Goal: Transaction & Acquisition: Purchase product/service

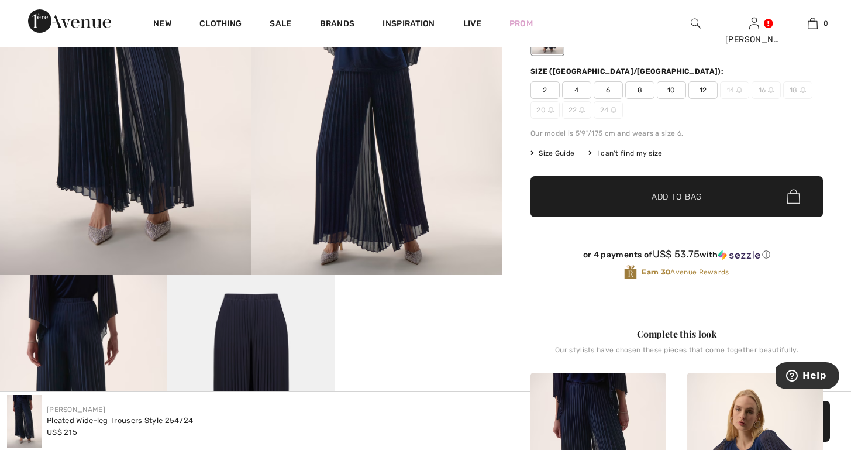
scroll to position [228, 0]
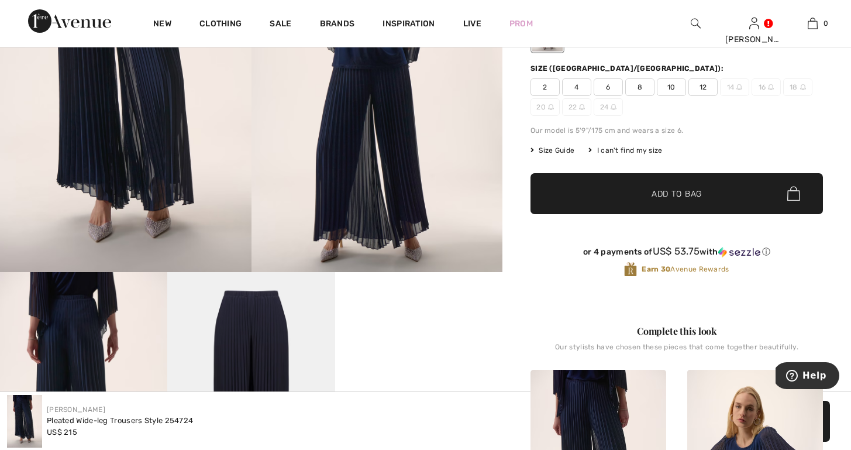
click at [673, 85] on span "10" at bounding box center [671, 87] width 29 height 18
click at [678, 192] on span "Add to Bag" at bounding box center [677, 193] width 50 height 12
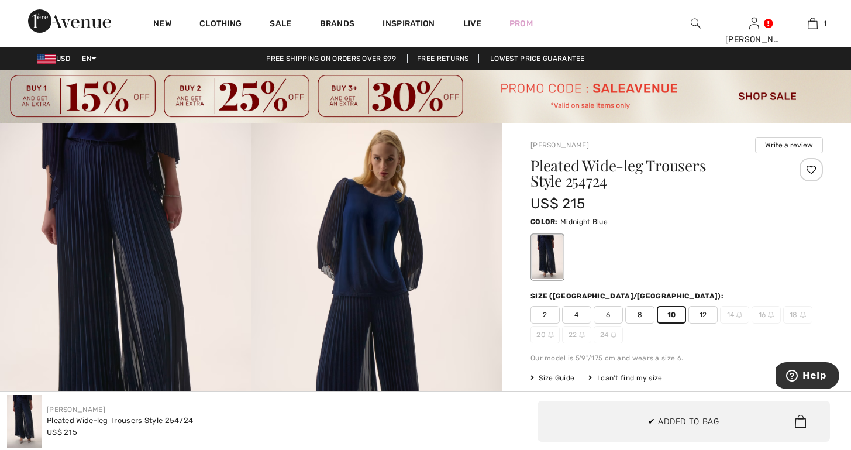
scroll to position [0, 0]
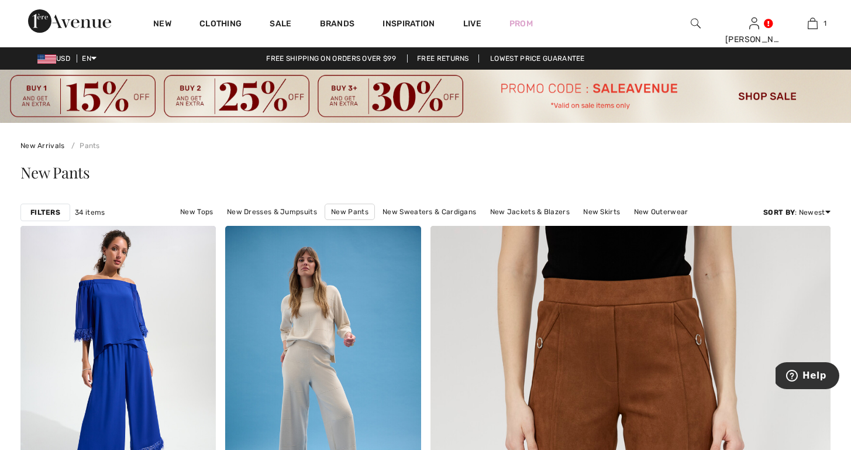
click at [697, 22] on img at bounding box center [696, 23] width 10 height 14
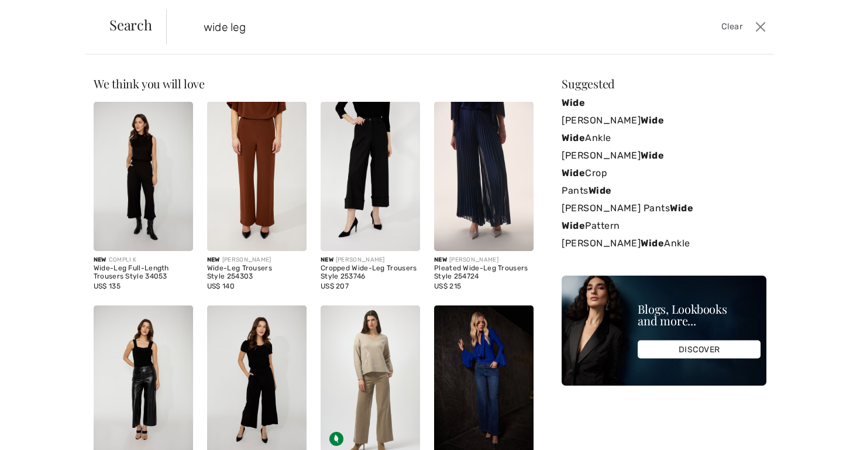
type input "wide leg"
click at [125, 164] on img at bounding box center [143, 176] width 99 height 149
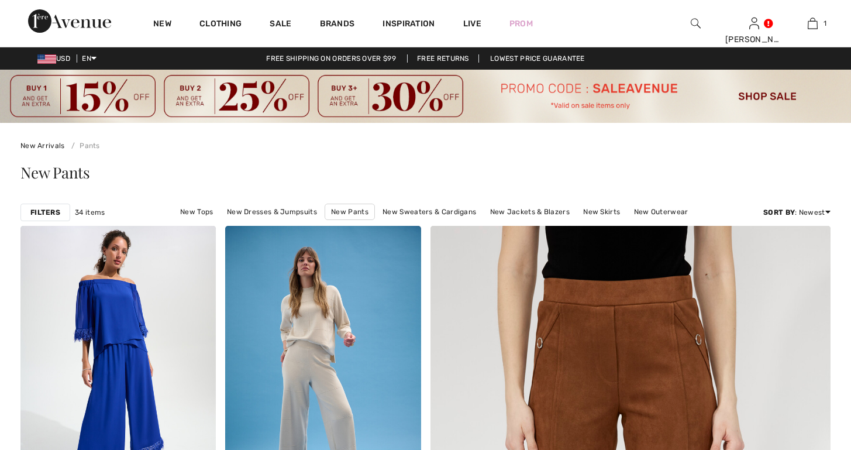
checkbox input "true"
click at [696, 21] on img at bounding box center [696, 23] width 10 height 14
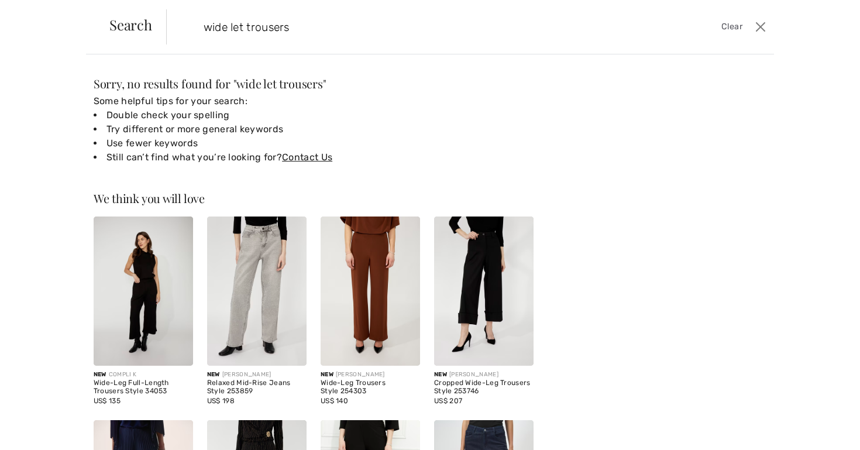
click at [242, 27] on input "wide let trousers" at bounding box center [404, 26] width 418 height 35
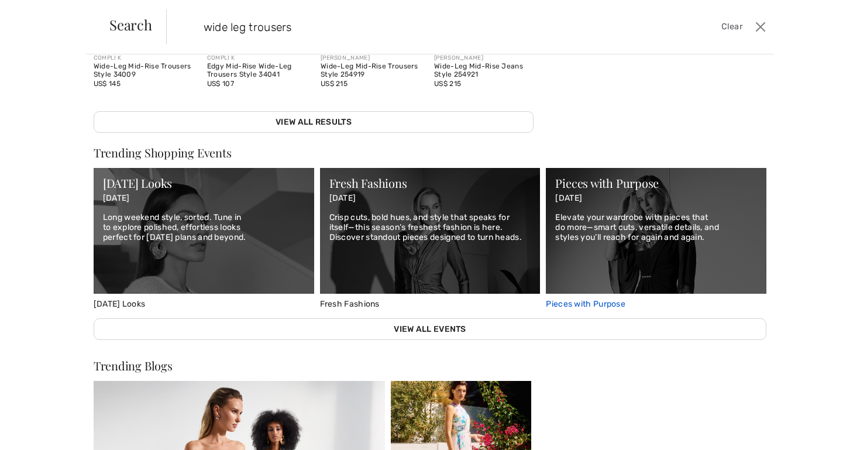
scroll to position [431, 0]
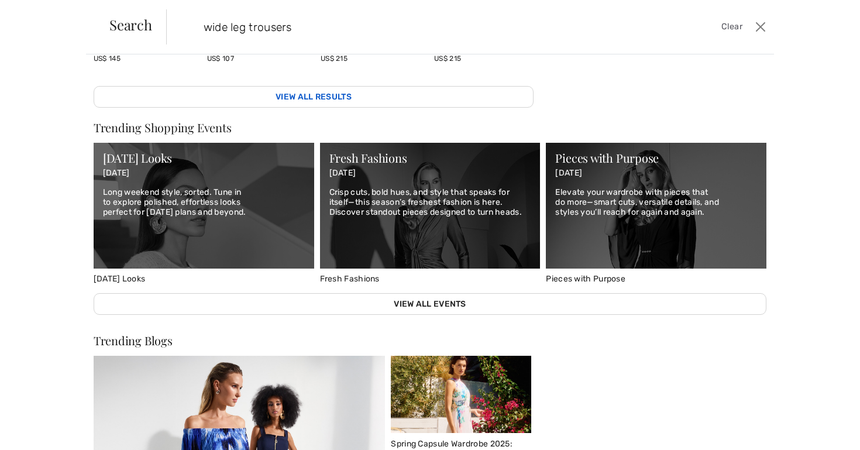
type input "wide leg trousers"
click at [312, 87] on link "View All Results" at bounding box center [314, 97] width 440 height 22
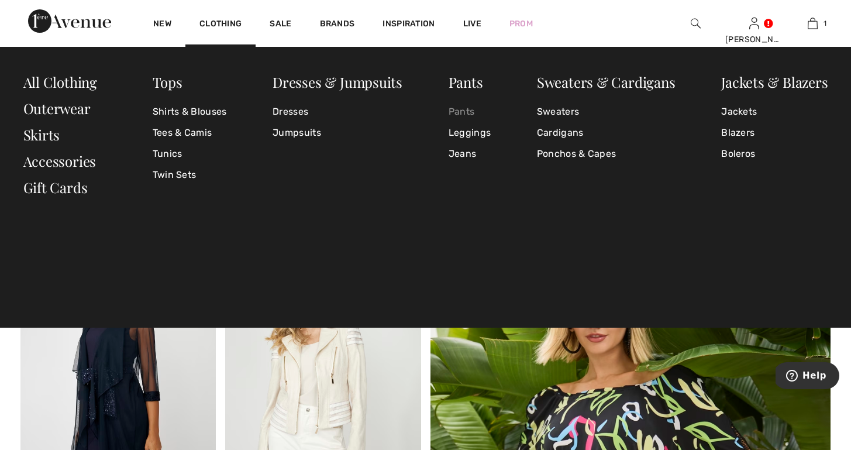
click at [459, 109] on link "Pants" at bounding box center [470, 111] width 42 height 21
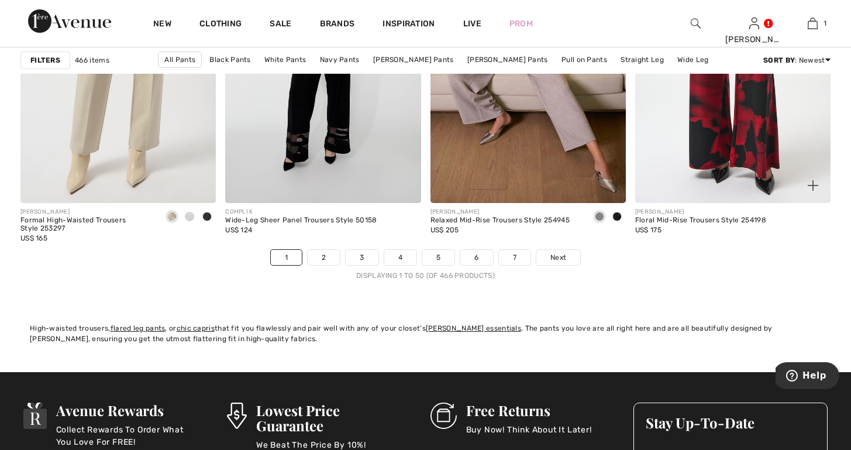
scroll to position [5370, 0]
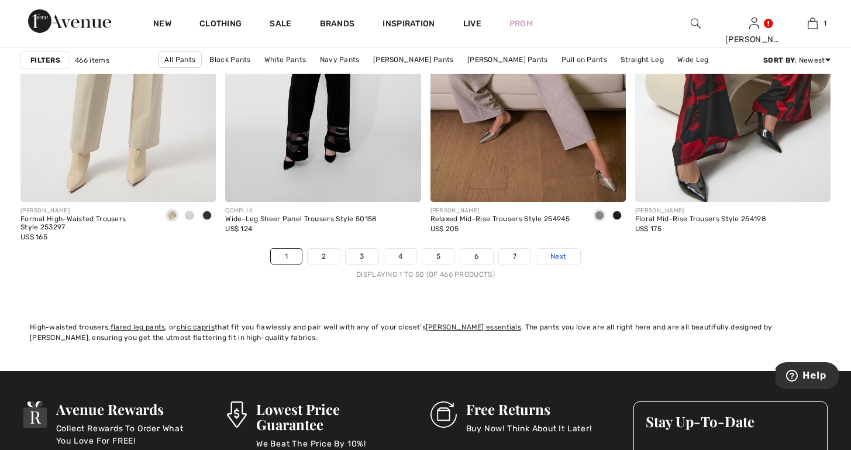
click at [563, 256] on span "Next" at bounding box center [558, 256] width 16 height 11
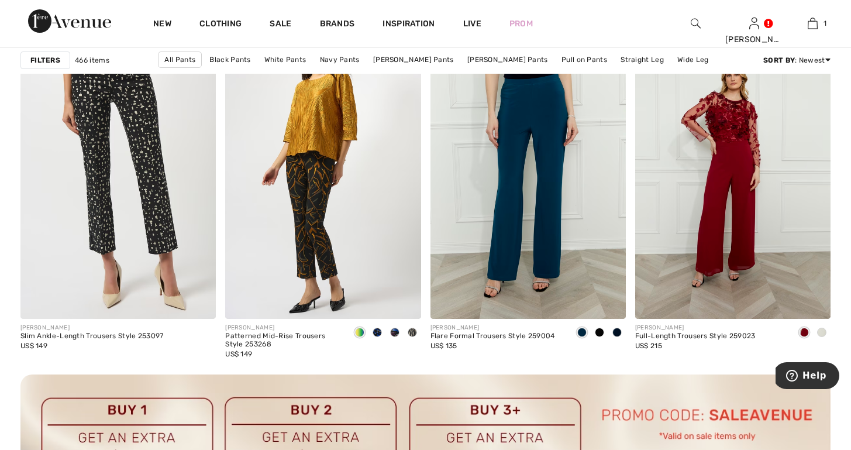
scroll to position [4043, 1]
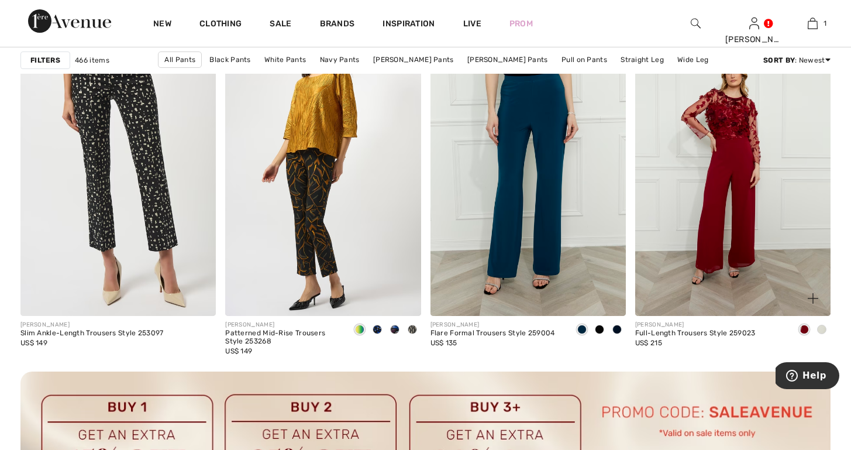
click at [820, 326] on span at bounding box center [821, 329] width 9 height 9
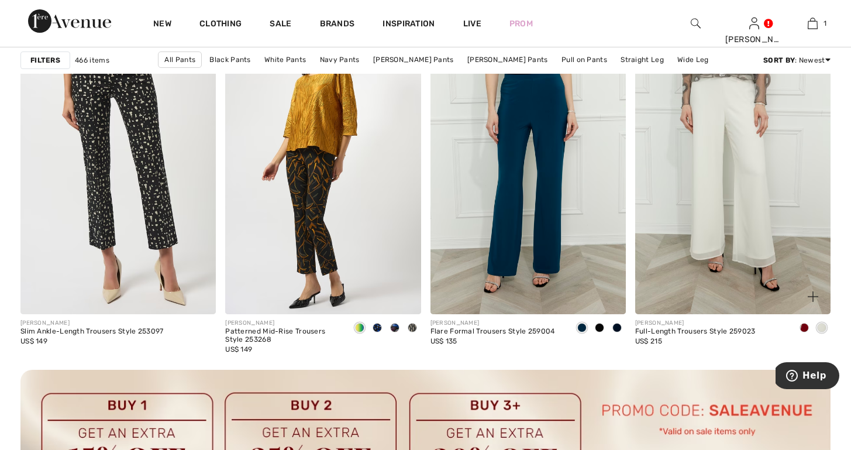
scroll to position [4045, 0]
click at [715, 252] on img at bounding box center [732, 167] width 195 height 293
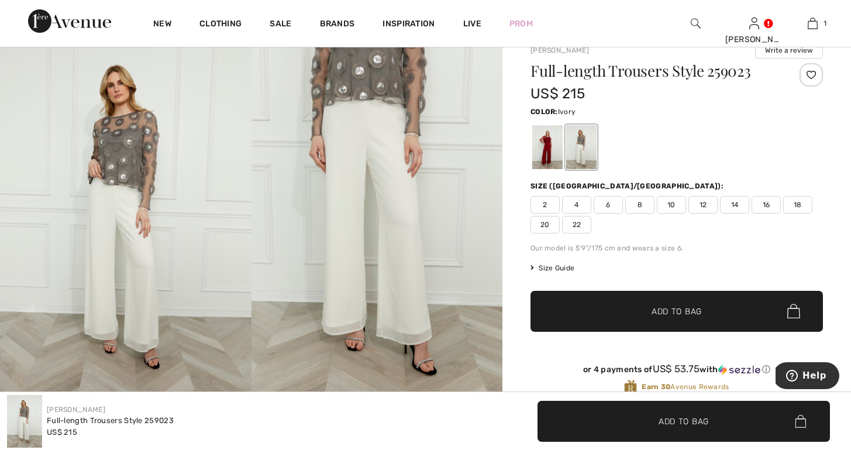
scroll to position [97, 0]
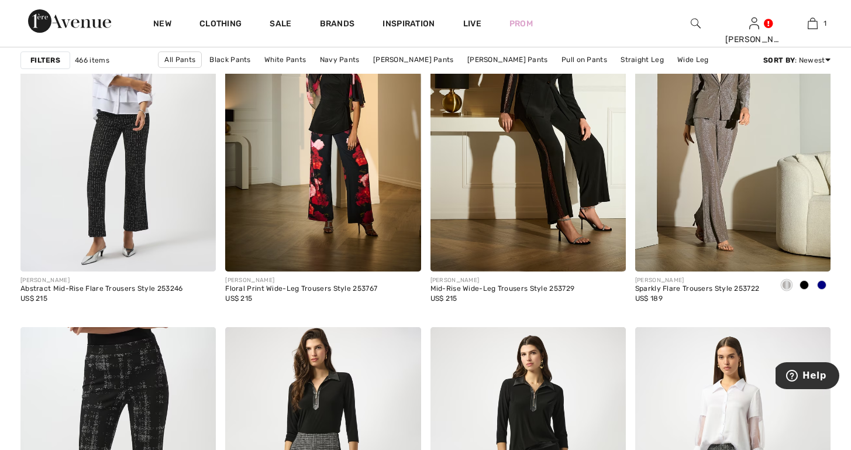
scroll to position [4953, 0]
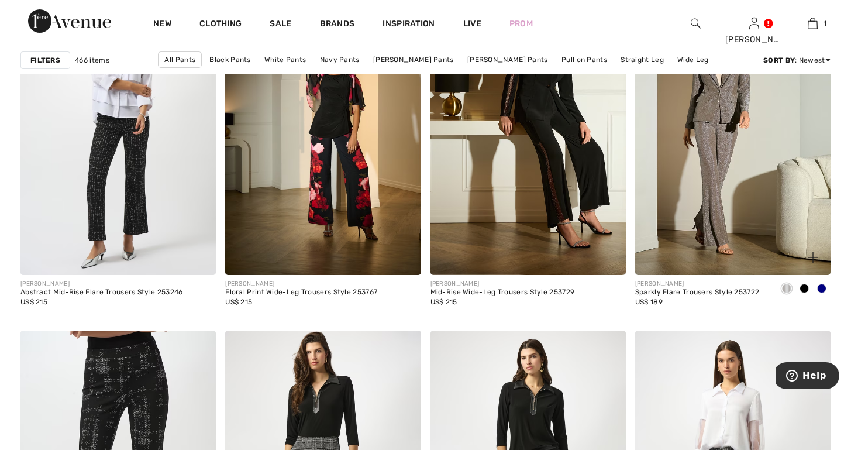
click at [823, 280] on div at bounding box center [822, 289] width 18 height 19
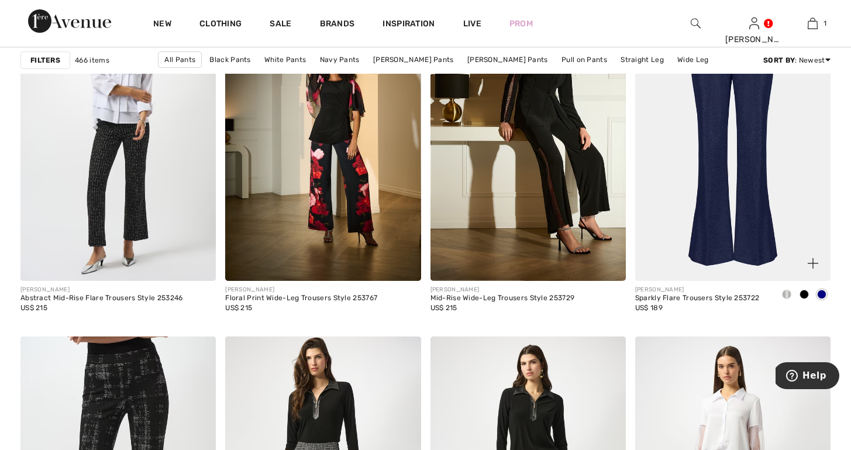
scroll to position [4947, 0]
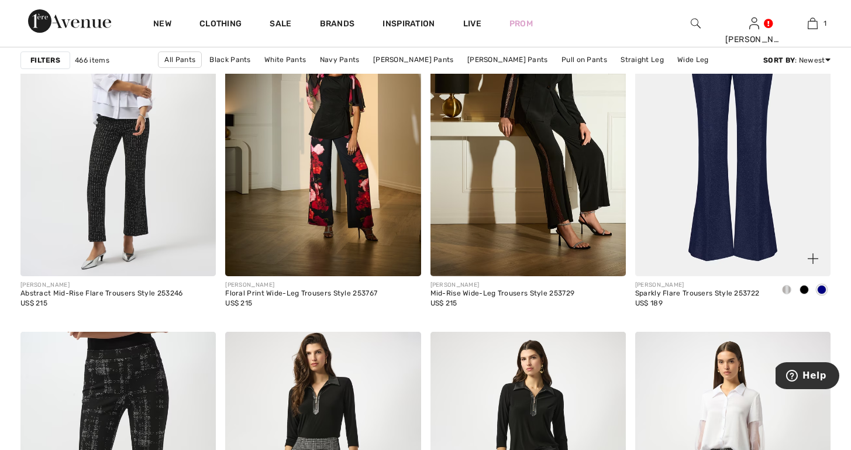
click at [786, 288] on span at bounding box center [786, 289] width 9 height 9
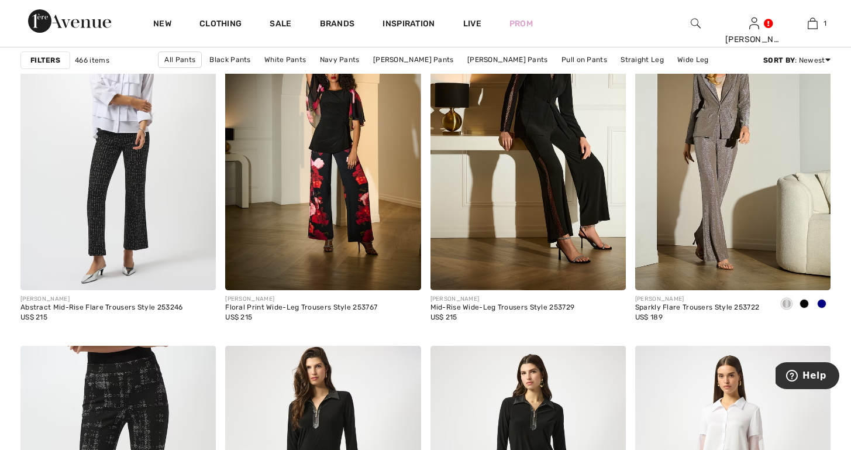
scroll to position [4937, 0]
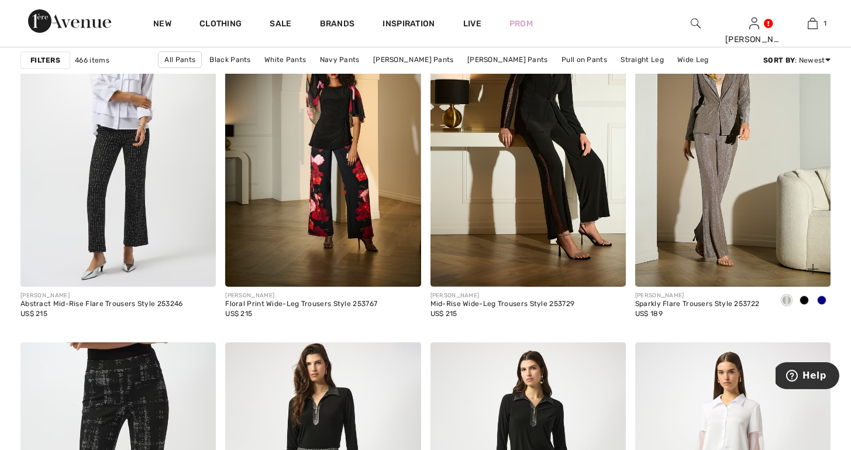
click at [821, 298] on span at bounding box center [821, 299] width 9 height 9
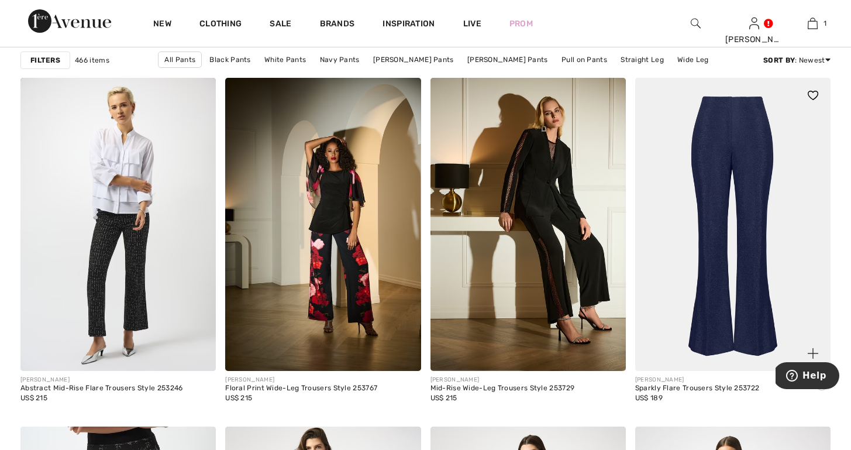
scroll to position [4851, 0]
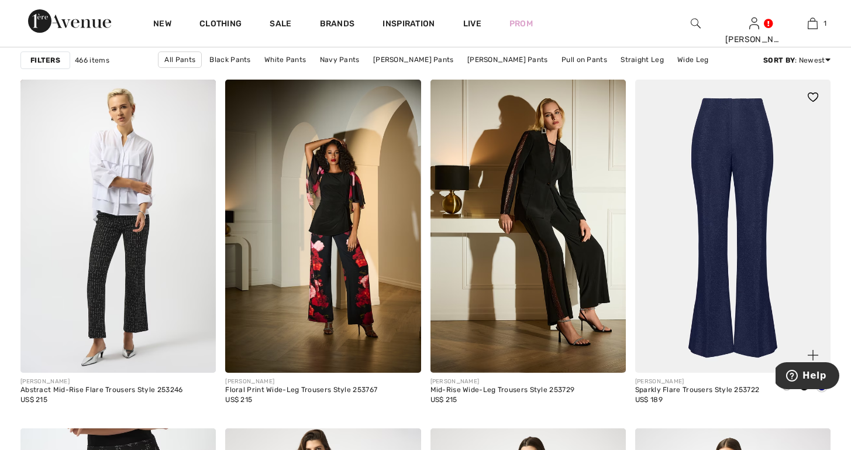
click at [775, 287] on img at bounding box center [732, 226] width 195 height 293
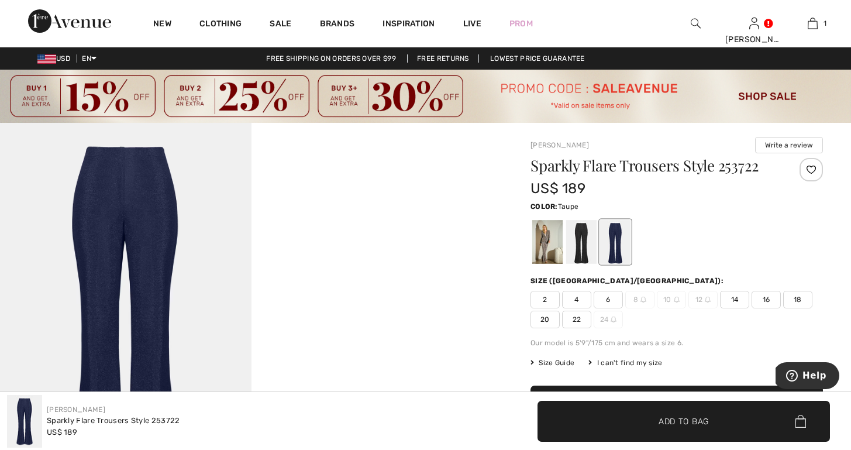
click at [539, 252] on div at bounding box center [547, 242] width 30 height 44
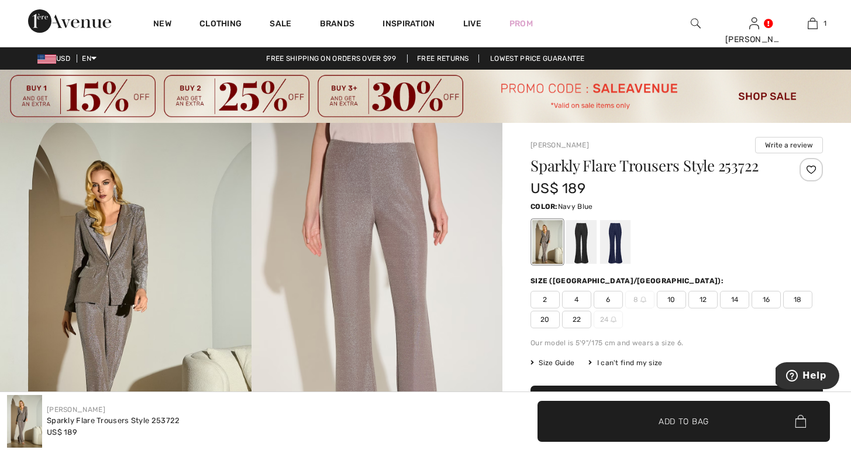
click at [620, 247] on div at bounding box center [615, 242] width 30 height 44
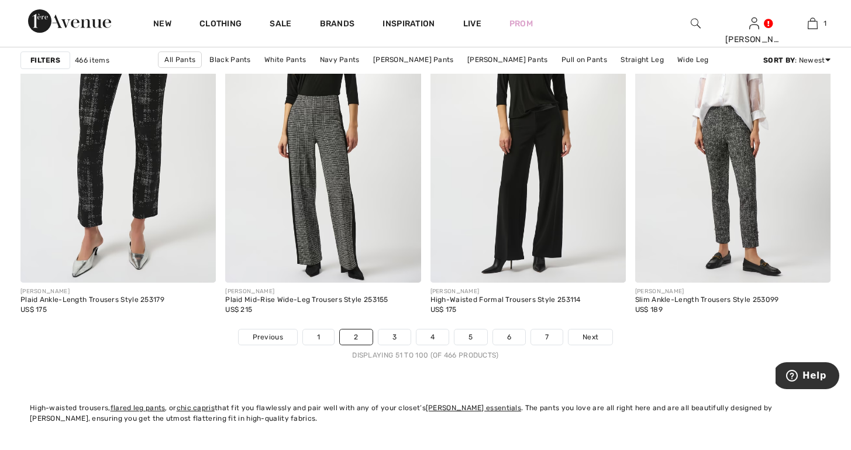
scroll to position [5281, 0]
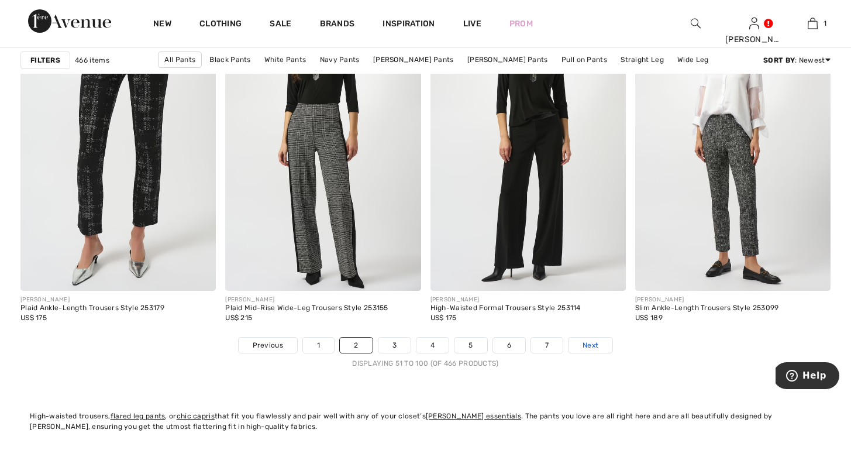
click at [589, 343] on span "Next" at bounding box center [591, 345] width 16 height 11
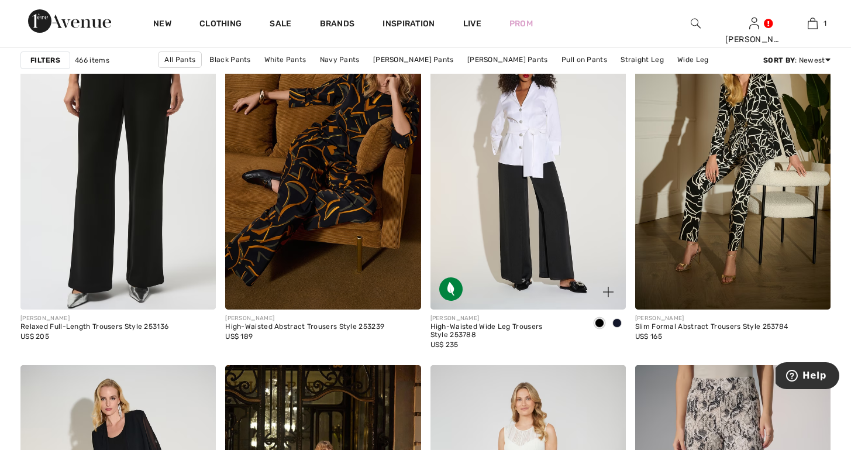
scroll to position [909, 0]
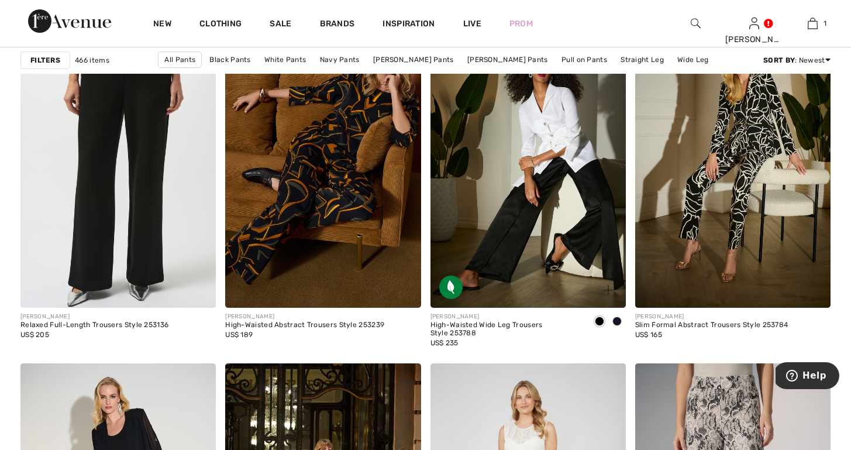
click at [617, 320] on span at bounding box center [616, 320] width 9 height 9
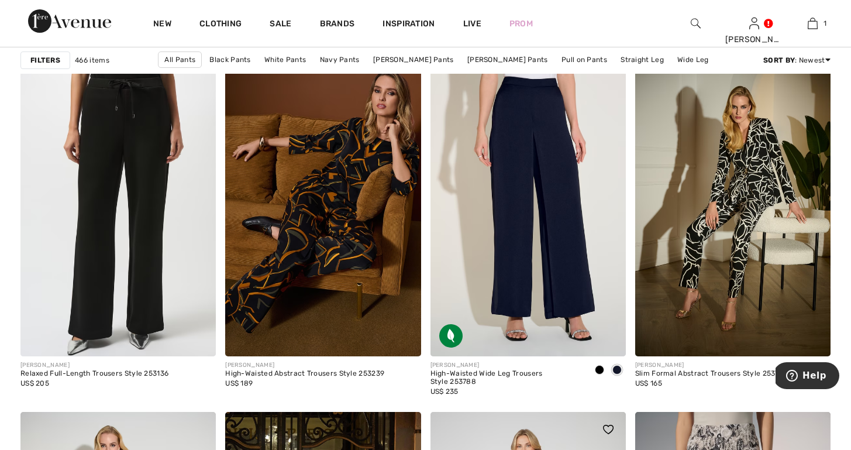
scroll to position [859, 0]
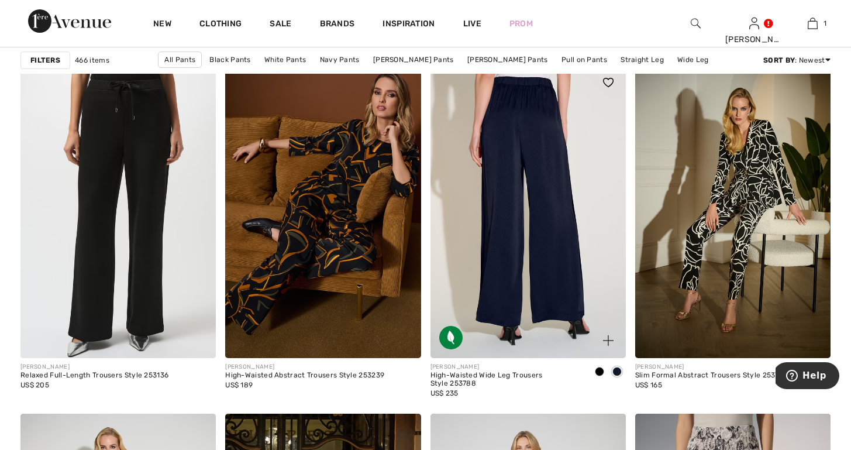
click at [570, 281] on img at bounding box center [528, 211] width 195 height 293
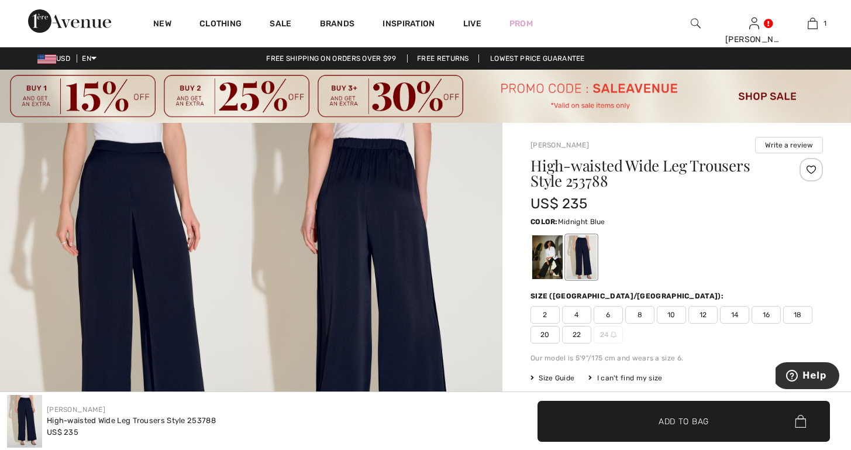
click at [388, 144] on img at bounding box center [378, 311] width 252 height 377
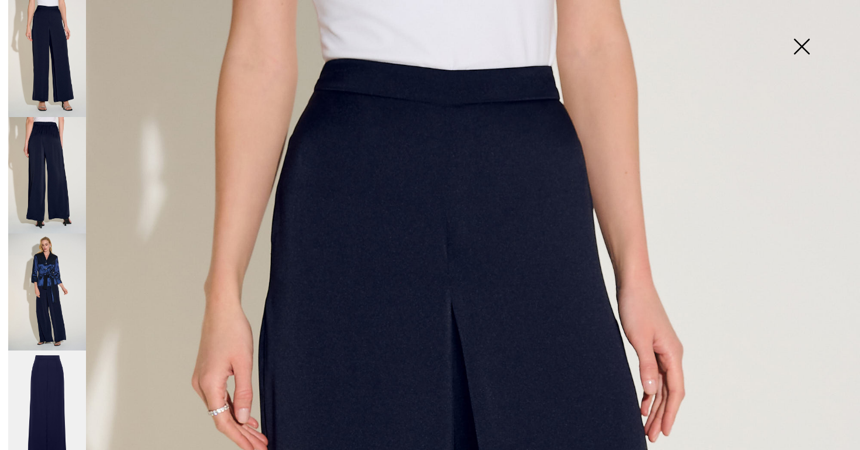
click at [47, 276] on img at bounding box center [47, 291] width 78 height 117
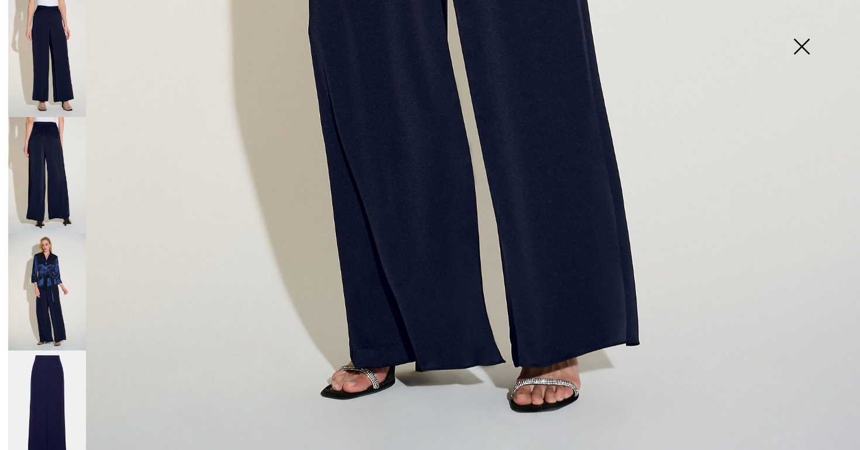
scroll to position [827, 0]
click at [52, 408] on img at bounding box center [47, 408] width 78 height 117
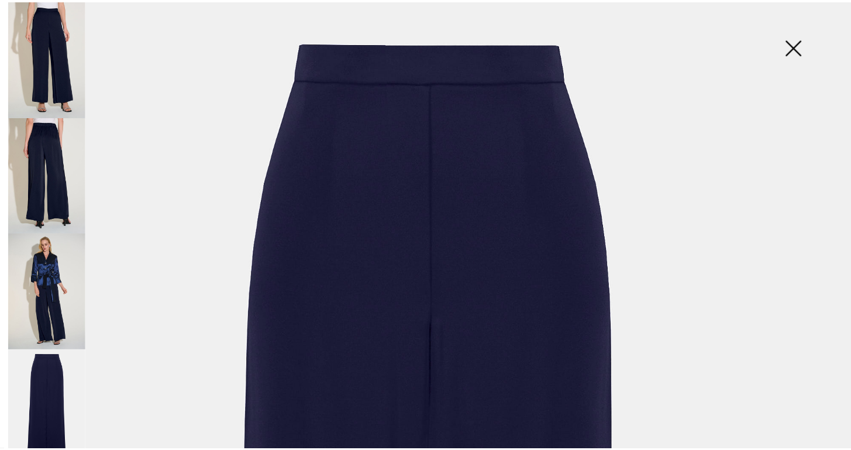
scroll to position [9, 0]
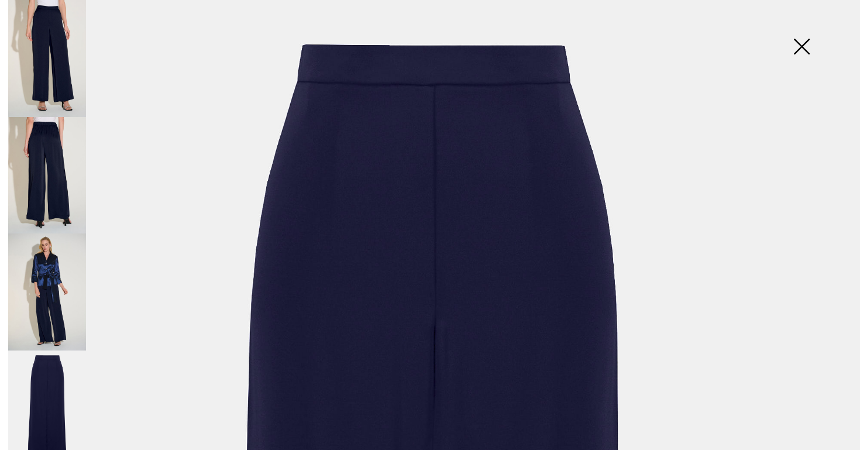
click at [800, 44] on img at bounding box center [801, 48] width 58 height 60
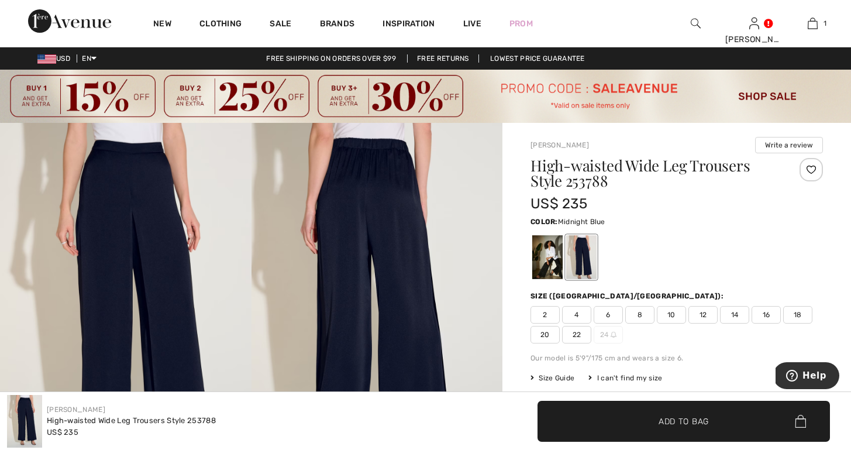
click at [703, 311] on span "12" at bounding box center [703, 315] width 29 height 18
click at [687, 423] on span "Add to Bag" at bounding box center [684, 421] width 50 height 12
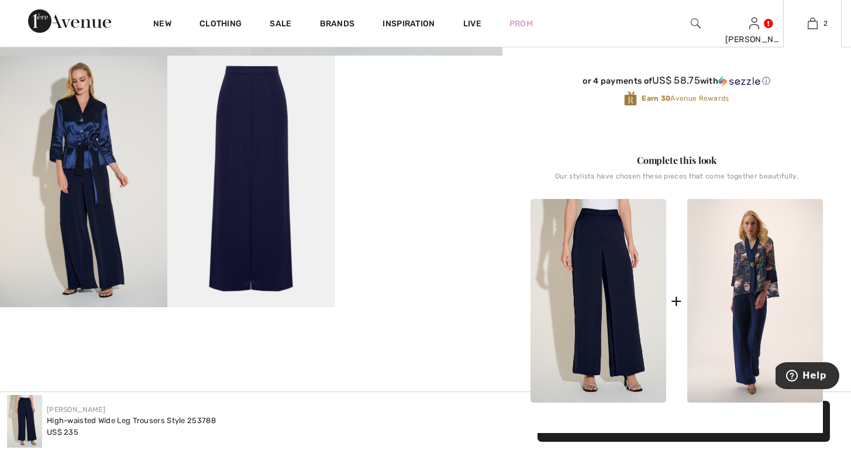
scroll to position [414, 0]
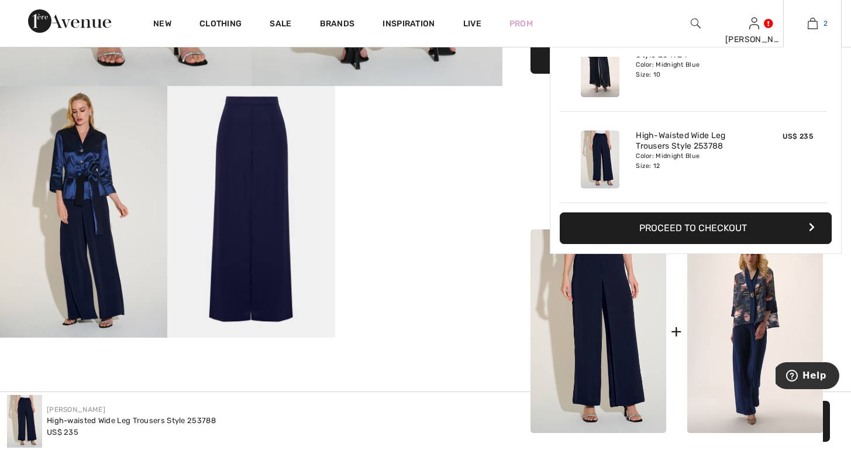
click at [815, 22] on img at bounding box center [813, 23] width 10 height 14
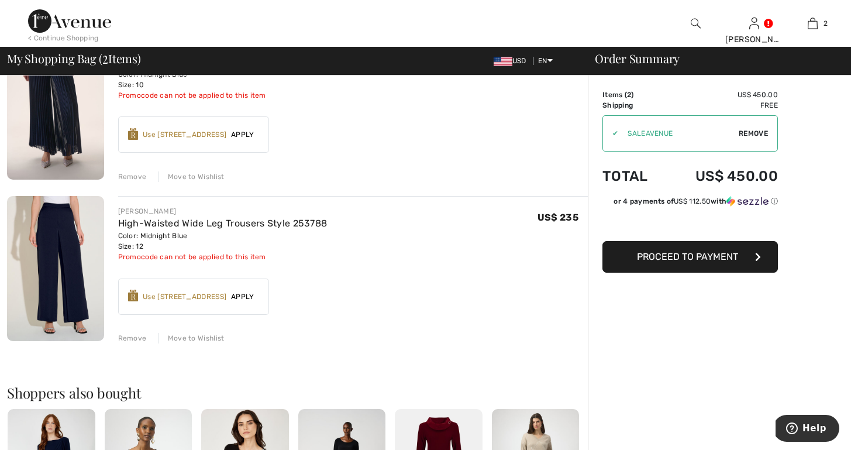
scroll to position [137, 2]
click at [127, 338] on div "Remove" at bounding box center [132, 338] width 29 height 11
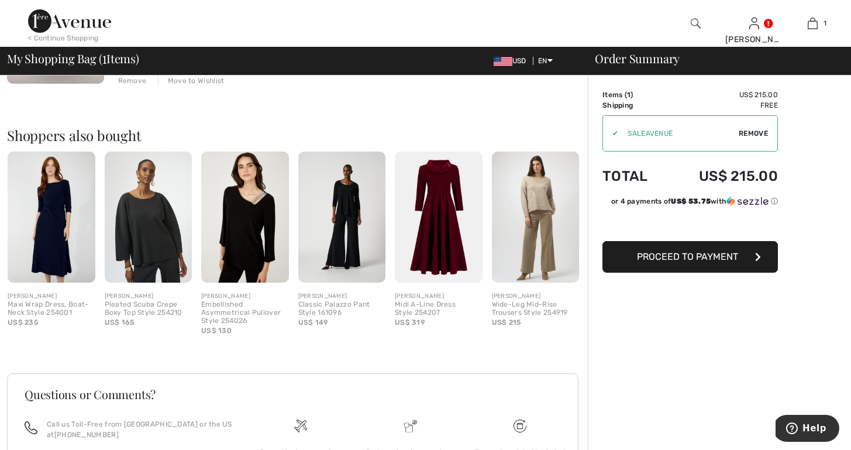
scroll to position [284, 0]
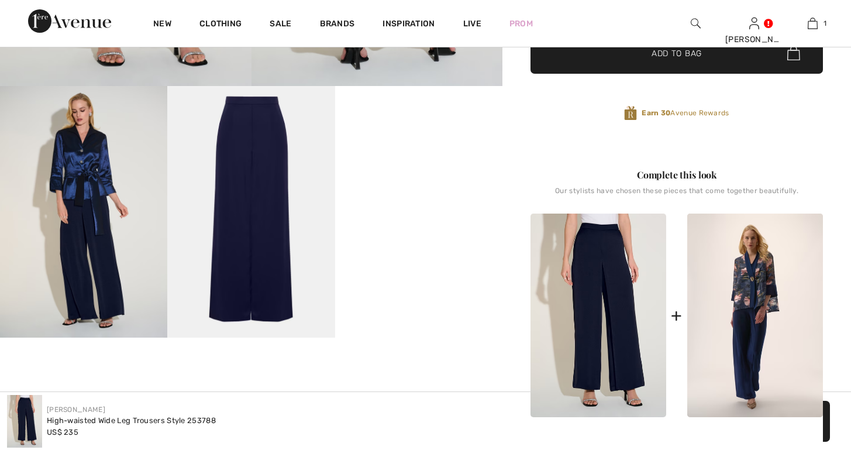
scroll to position [414, 0]
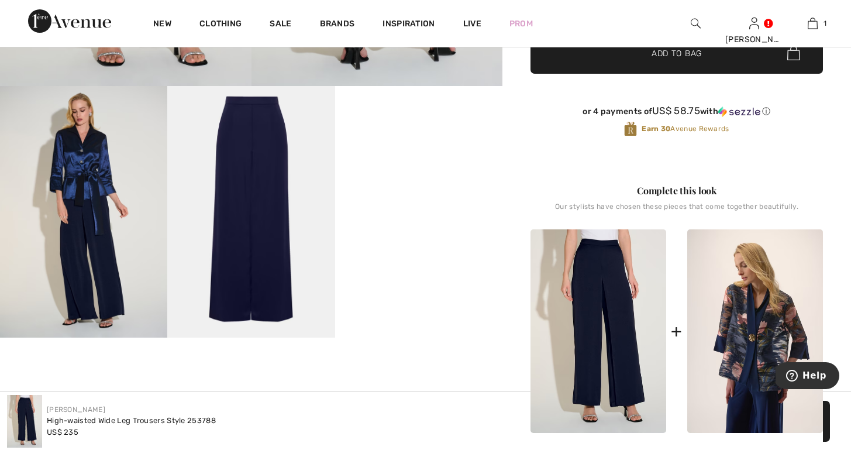
click at [687, 309] on img at bounding box center [755, 331] width 136 height 204
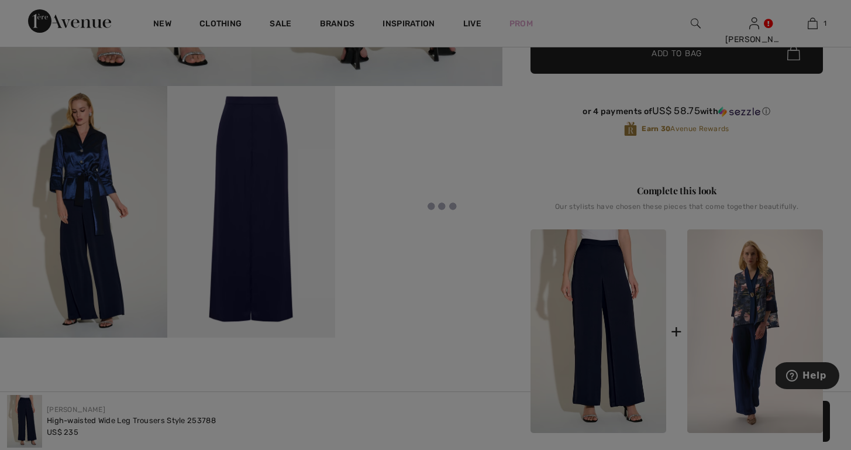
click at [745, 326] on div at bounding box center [425, 225] width 851 height 450
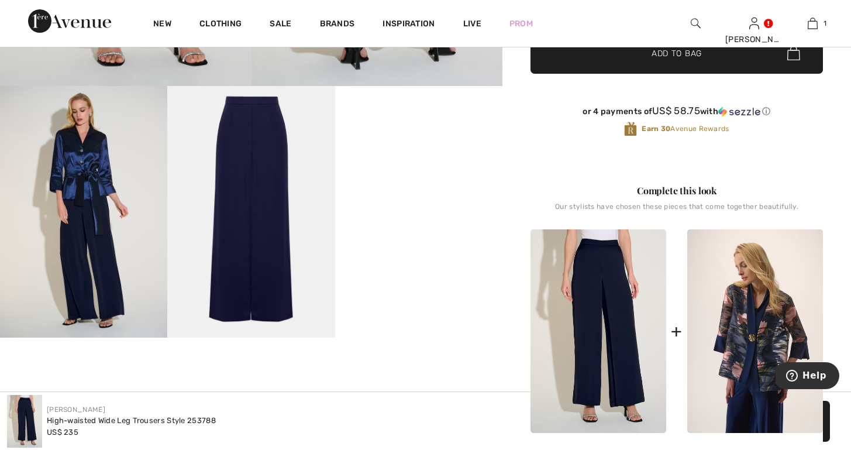
click at [786, 331] on img at bounding box center [755, 331] width 136 height 204
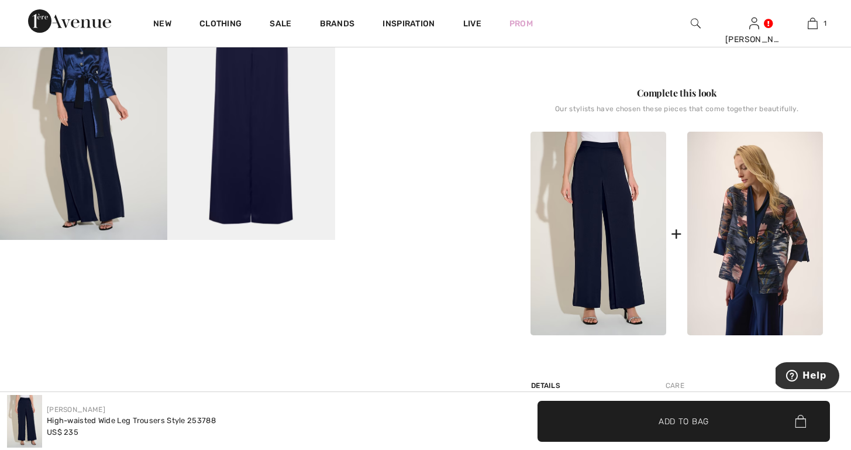
scroll to position [513, 0]
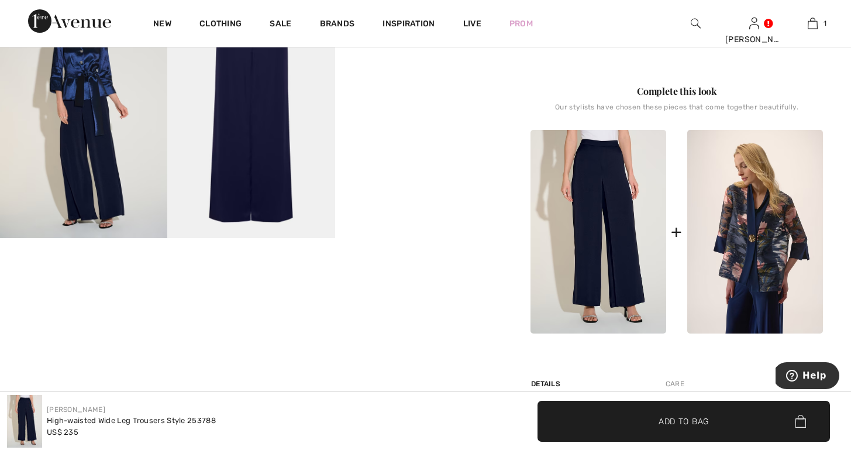
click at [761, 296] on img at bounding box center [755, 232] width 136 height 204
click at [757, 267] on img at bounding box center [755, 232] width 136 height 204
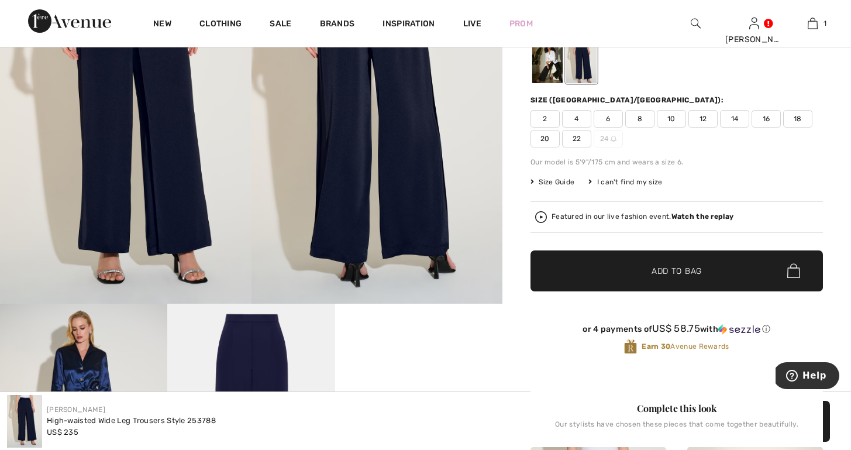
scroll to position [187, 0]
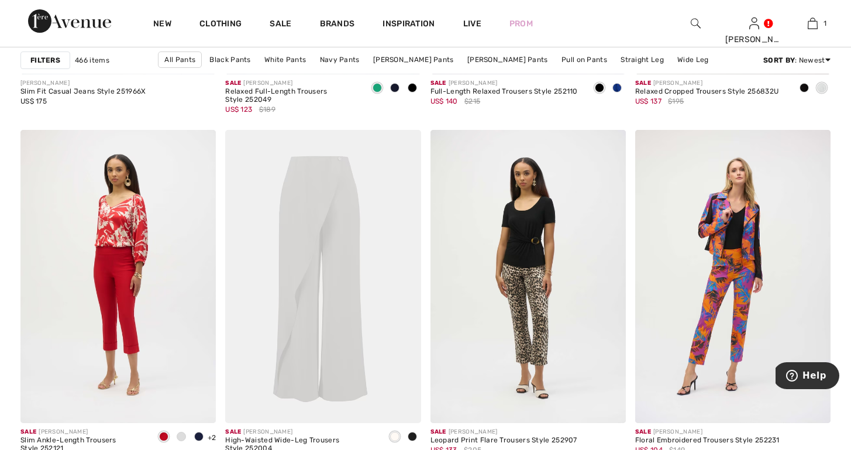
scroll to position [5160, 0]
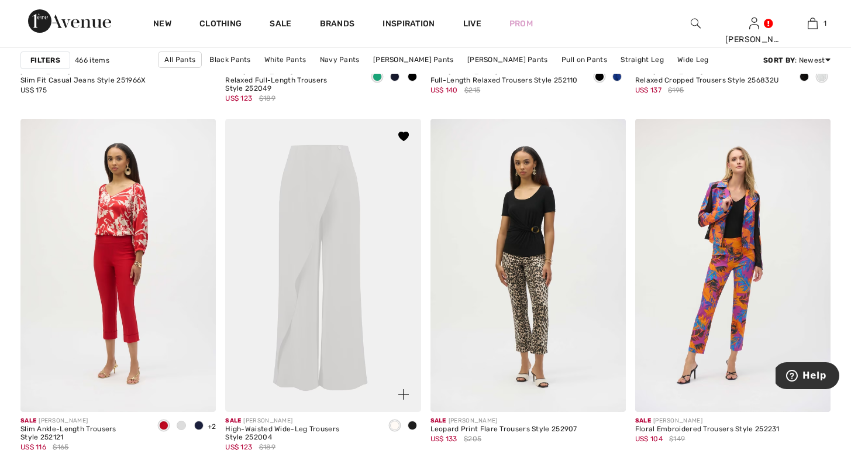
click at [321, 397] on img at bounding box center [322, 265] width 195 height 293
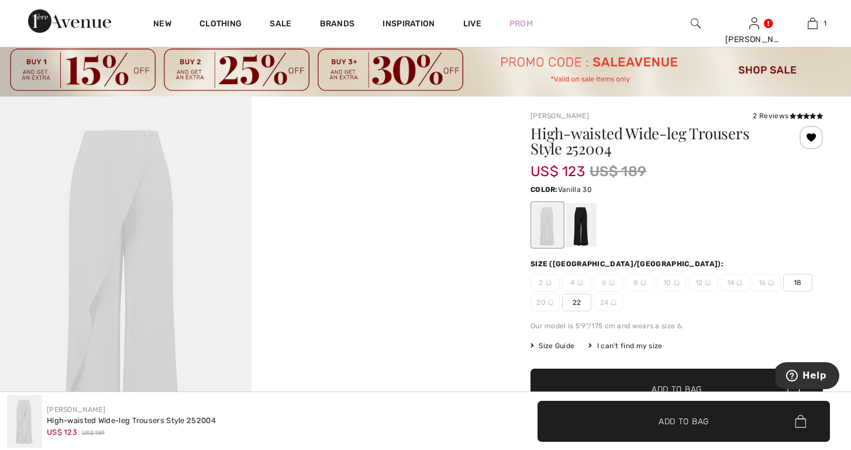
scroll to position [30, 0]
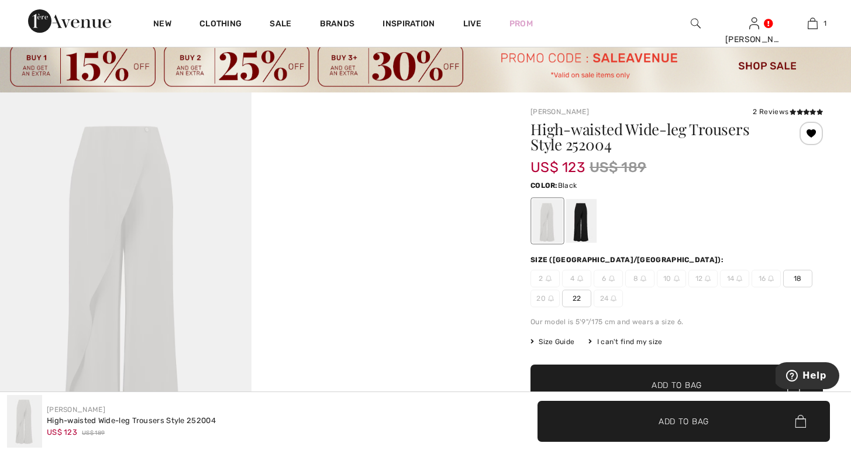
click at [581, 225] on div at bounding box center [581, 221] width 30 height 44
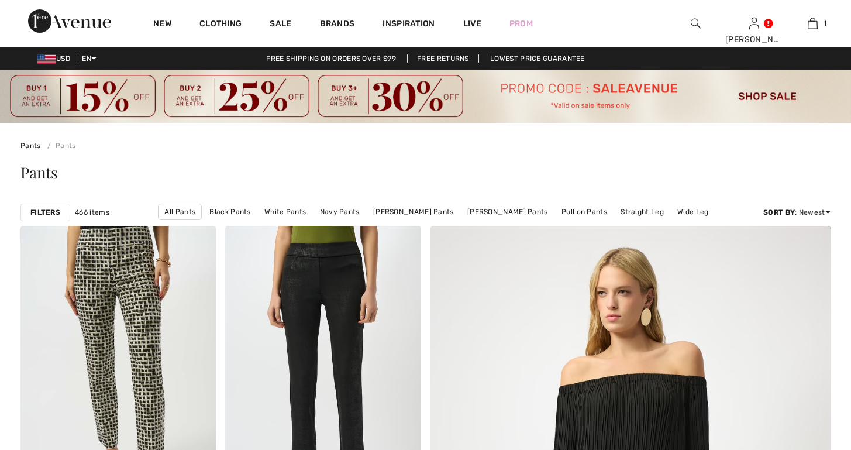
checkbox input "true"
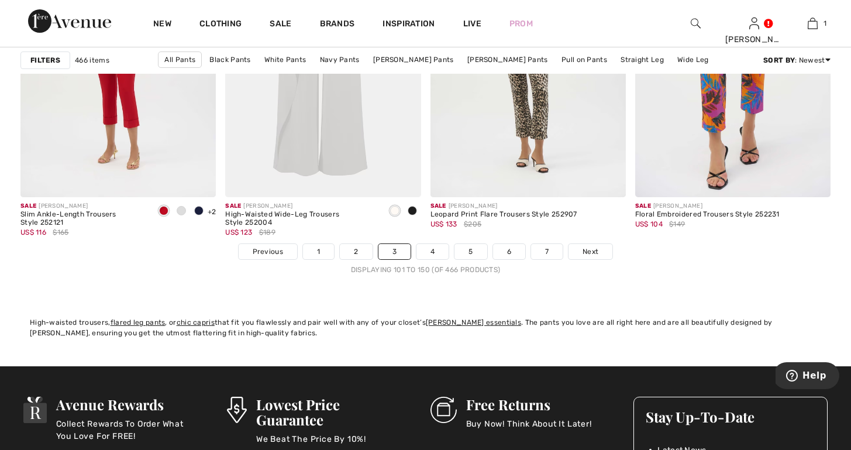
scroll to position [5377, 0]
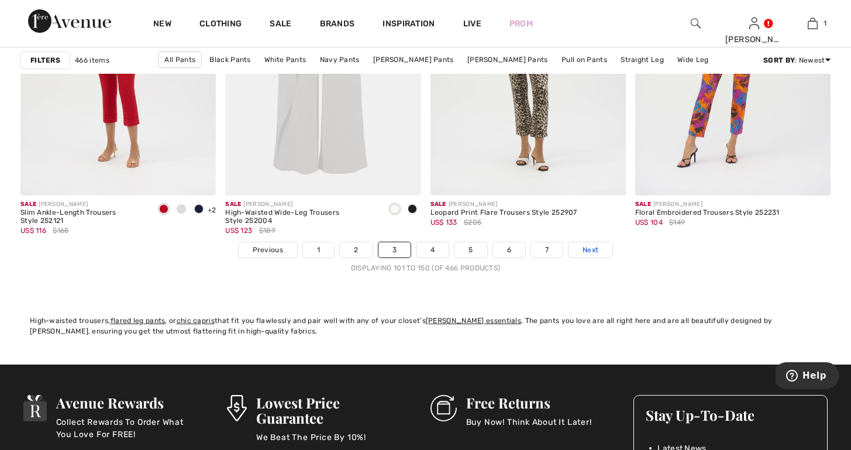
click at [586, 247] on span "Next" at bounding box center [591, 250] width 16 height 11
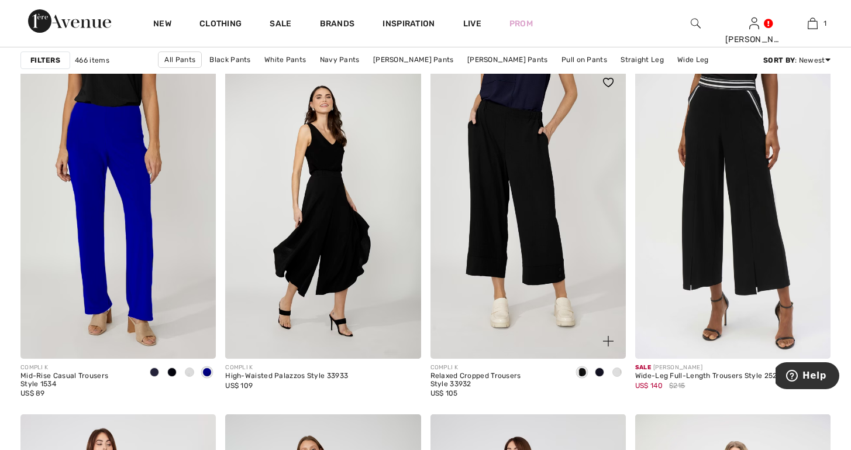
scroll to position [1773, 0]
